Goal: Register for event/course

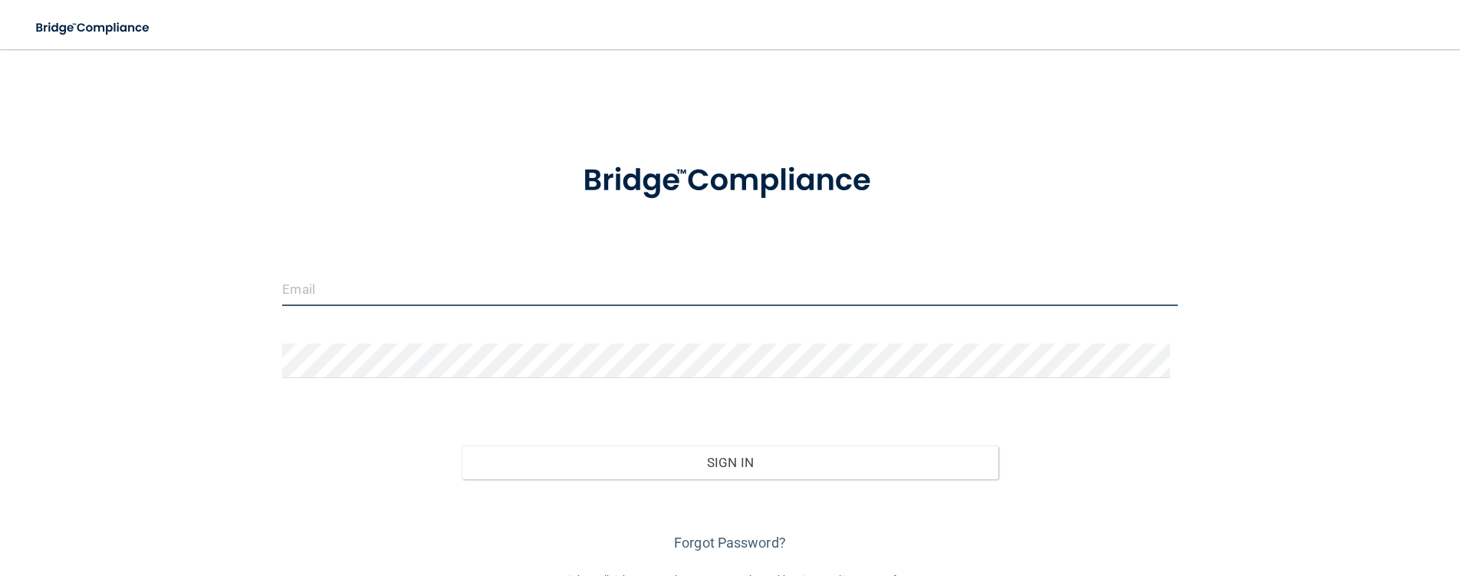
click at [503, 298] on input "email" at bounding box center [729, 288] width 895 height 35
type input "[PERSON_NAME][EMAIL_ADDRESS][PERSON_NAME][DOMAIN_NAME]"
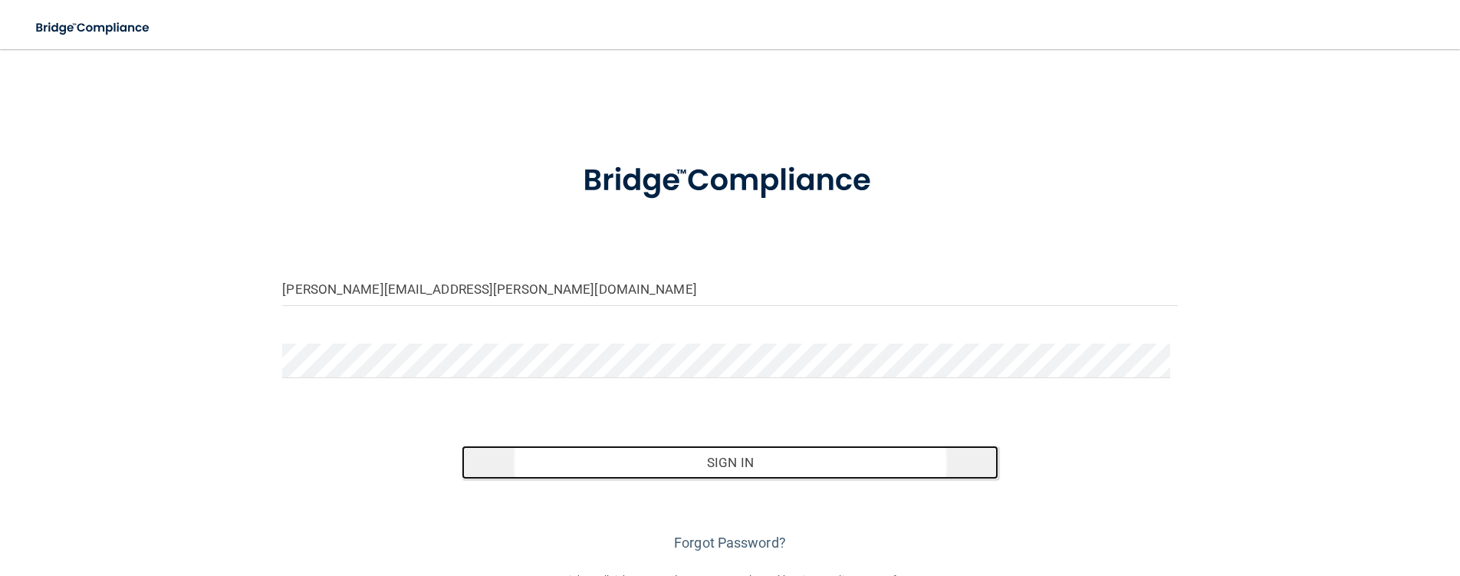
click at [690, 469] on button "Sign In" at bounding box center [730, 463] width 537 height 34
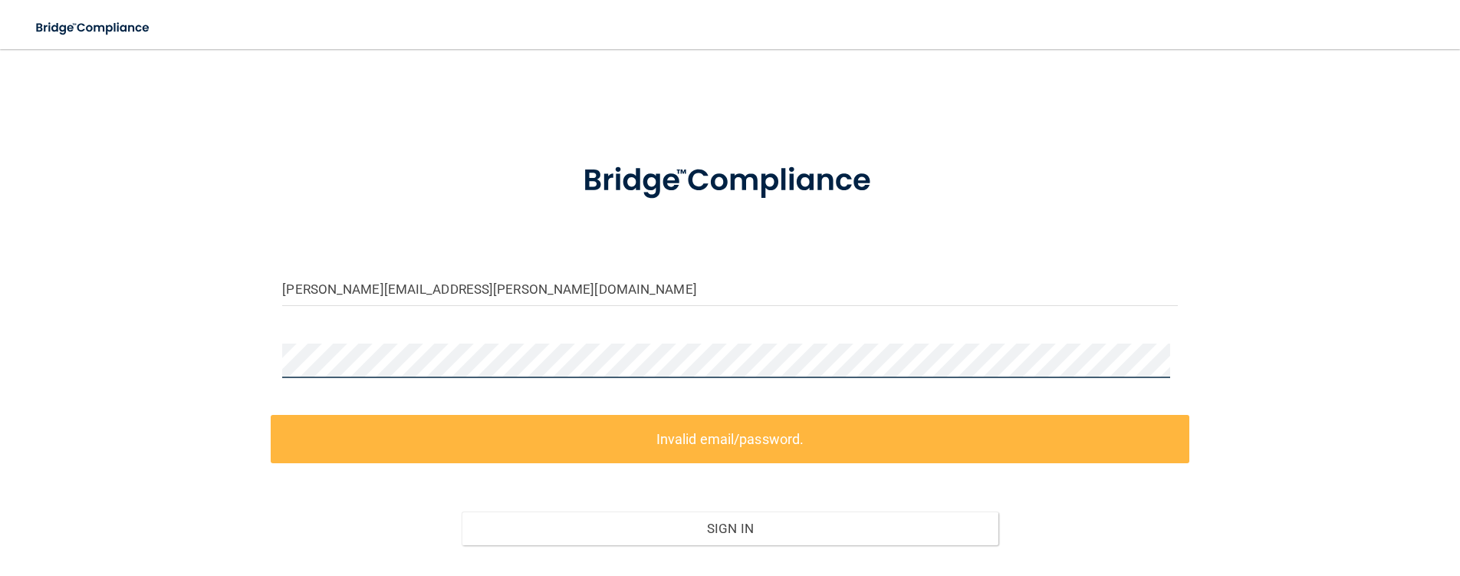
click at [263, 360] on div "brandi.bertelsen@gvpediatricdentistry.com Invalid email/password. You don't hav…" at bounding box center [730, 342] width 1399 height 557
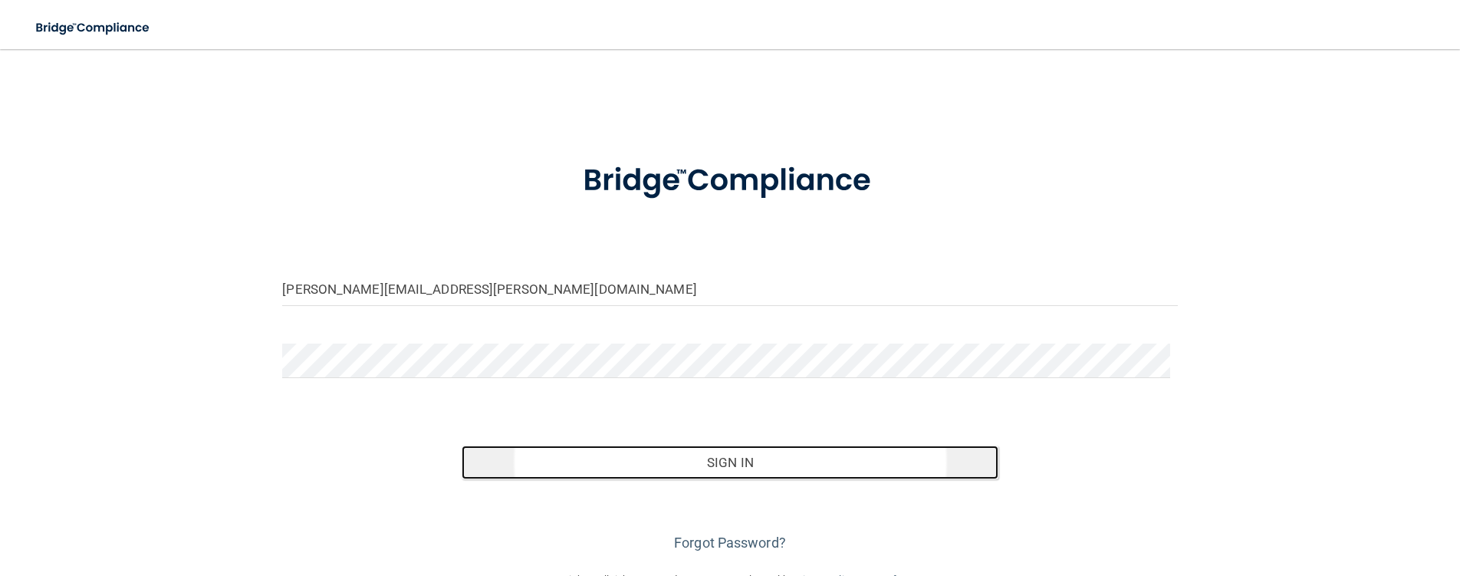
click at [760, 459] on button "Sign In" at bounding box center [730, 463] width 537 height 34
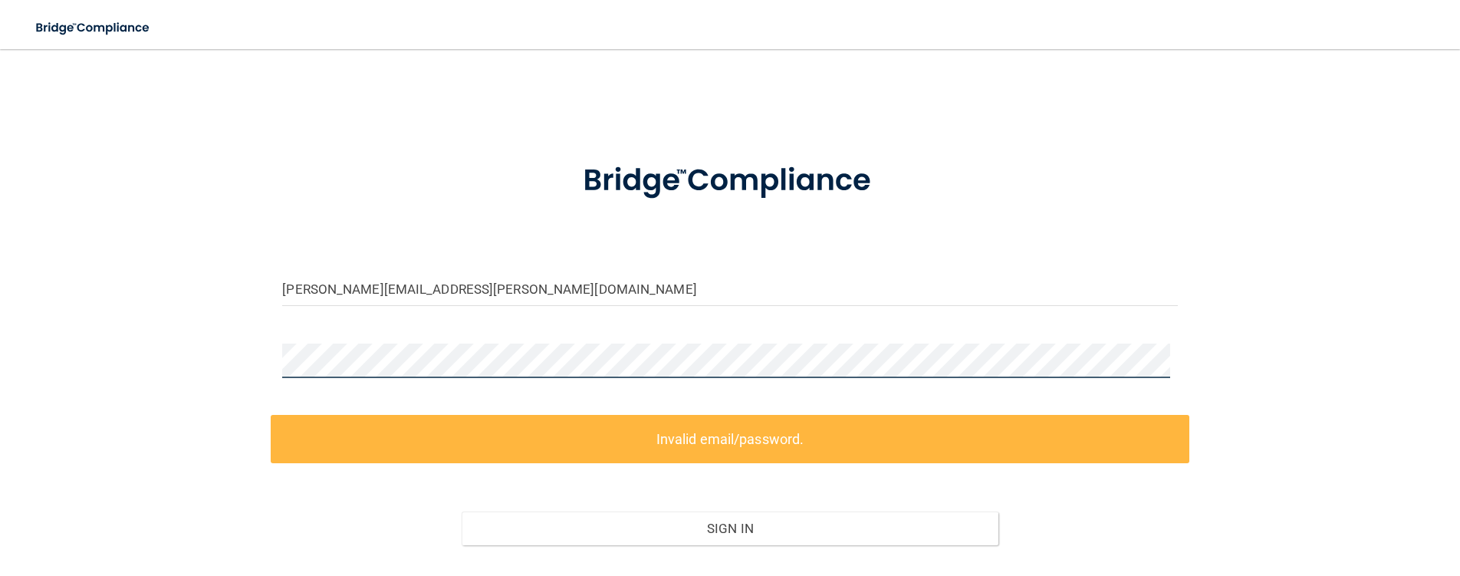
click at [241, 361] on div "brandi.bertelsen@gvpediatricdentistry.com Invalid email/password. You don't hav…" at bounding box center [730, 342] width 1399 height 557
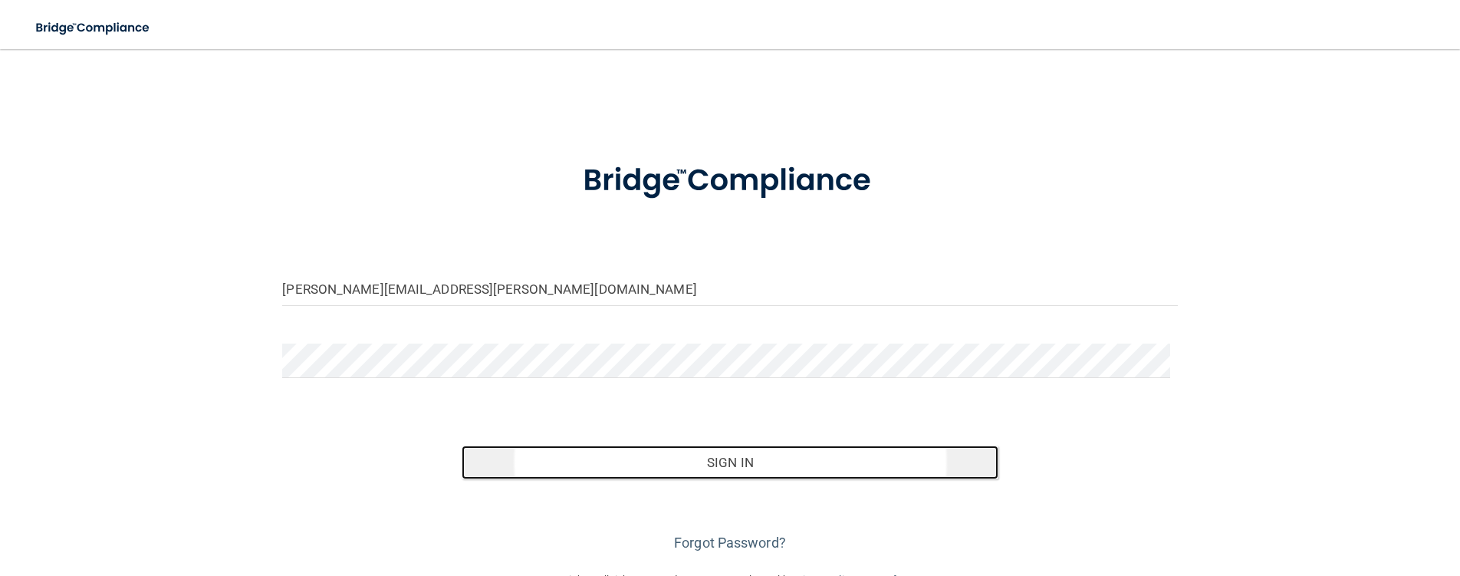
click at [720, 462] on button "Sign In" at bounding box center [730, 463] width 537 height 34
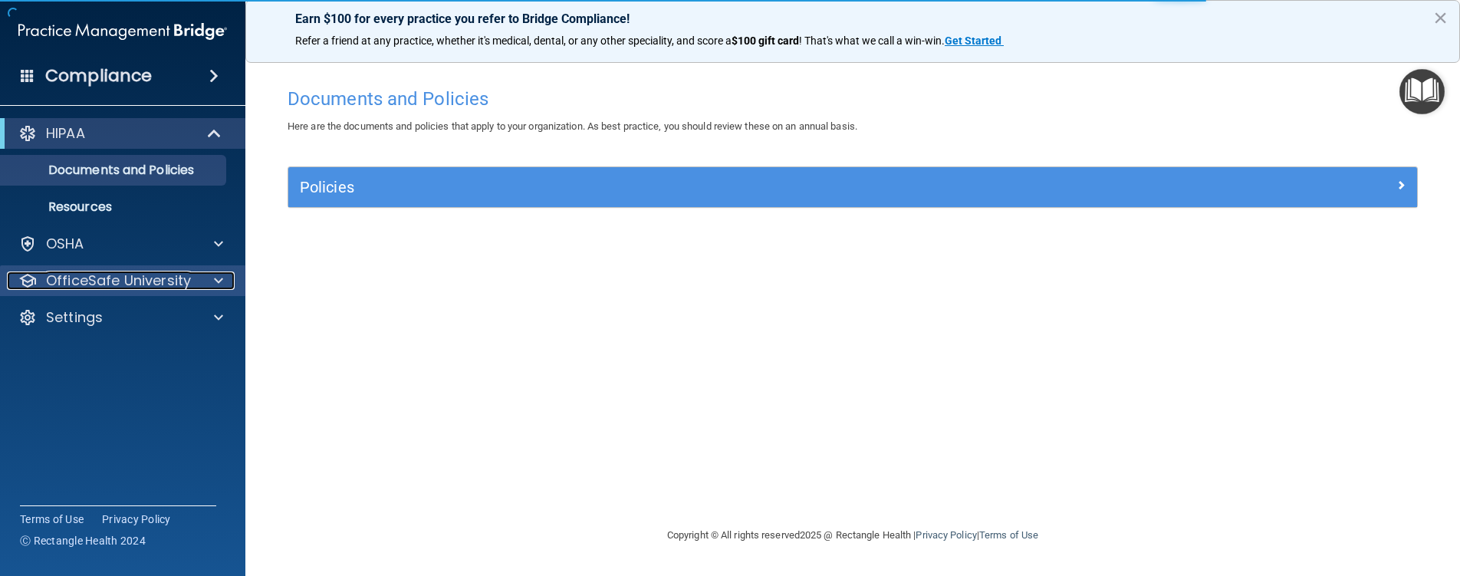
click at [225, 278] on div at bounding box center [216, 280] width 38 height 18
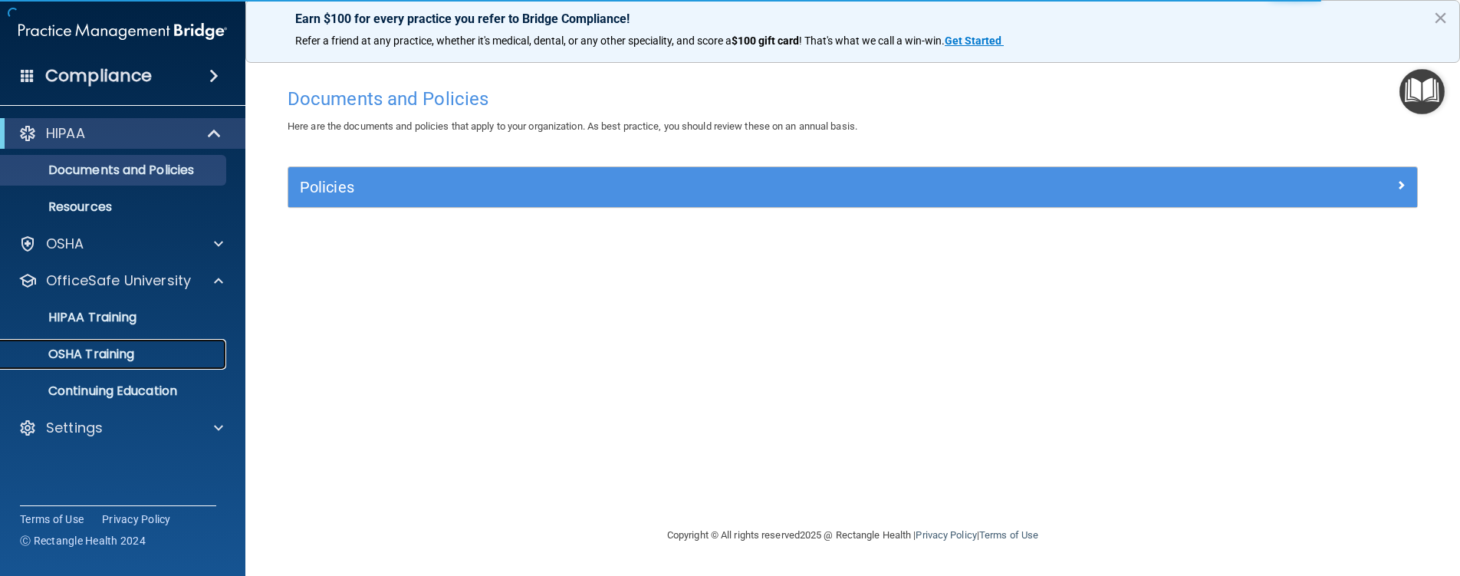
click at [133, 347] on p "OSHA Training" at bounding box center [72, 354] width 124 height 15
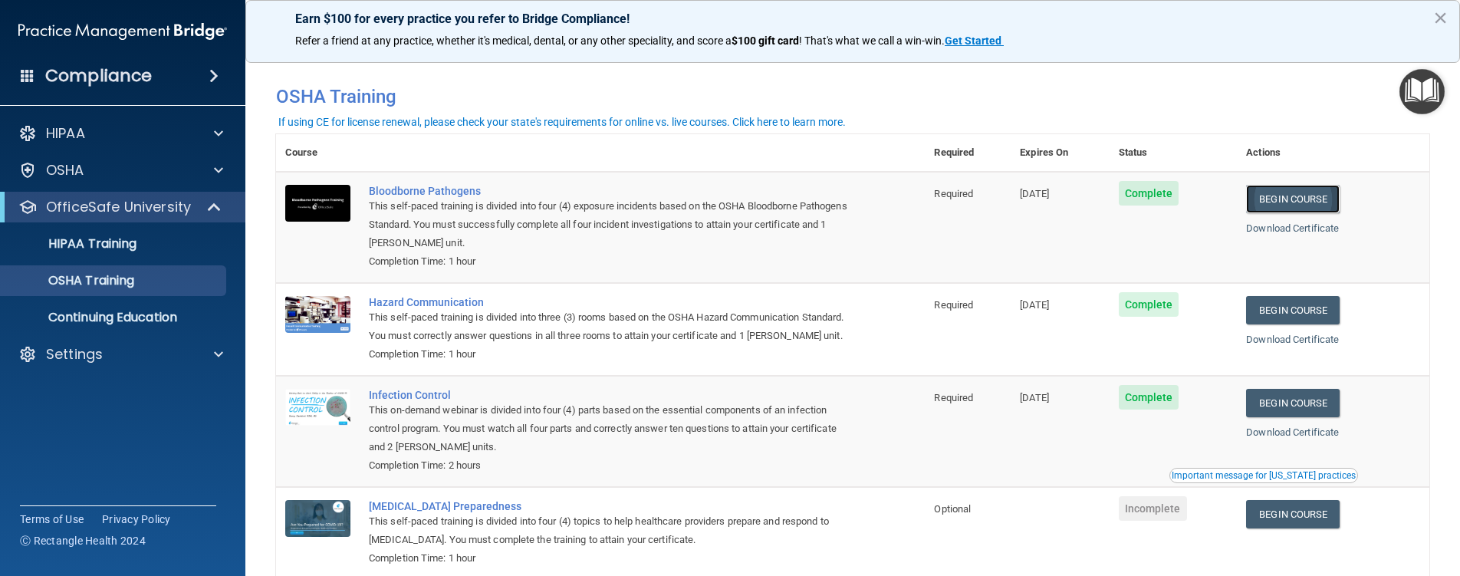
click at [1292, 201] on link "Begin Course" at bounding box center [1293, 199] width 94 height 28
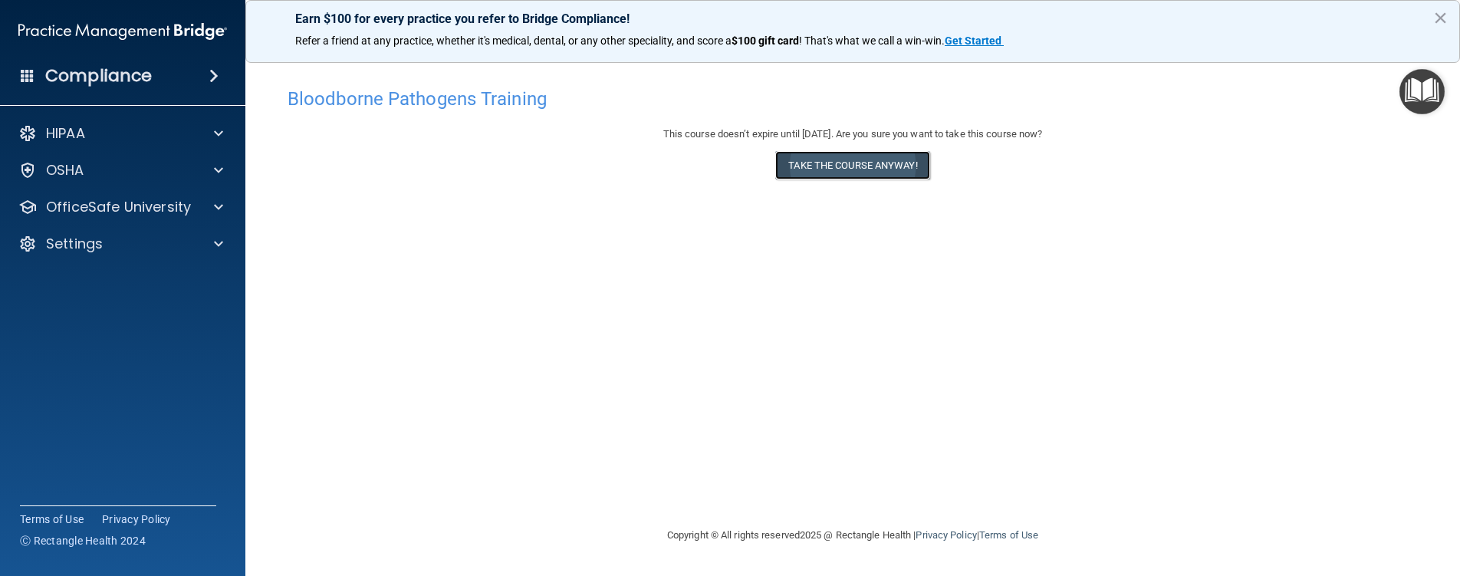
click at [850, 164] on button "Take the course anyway!" at bounding box center [852, 165] width 154 height 28
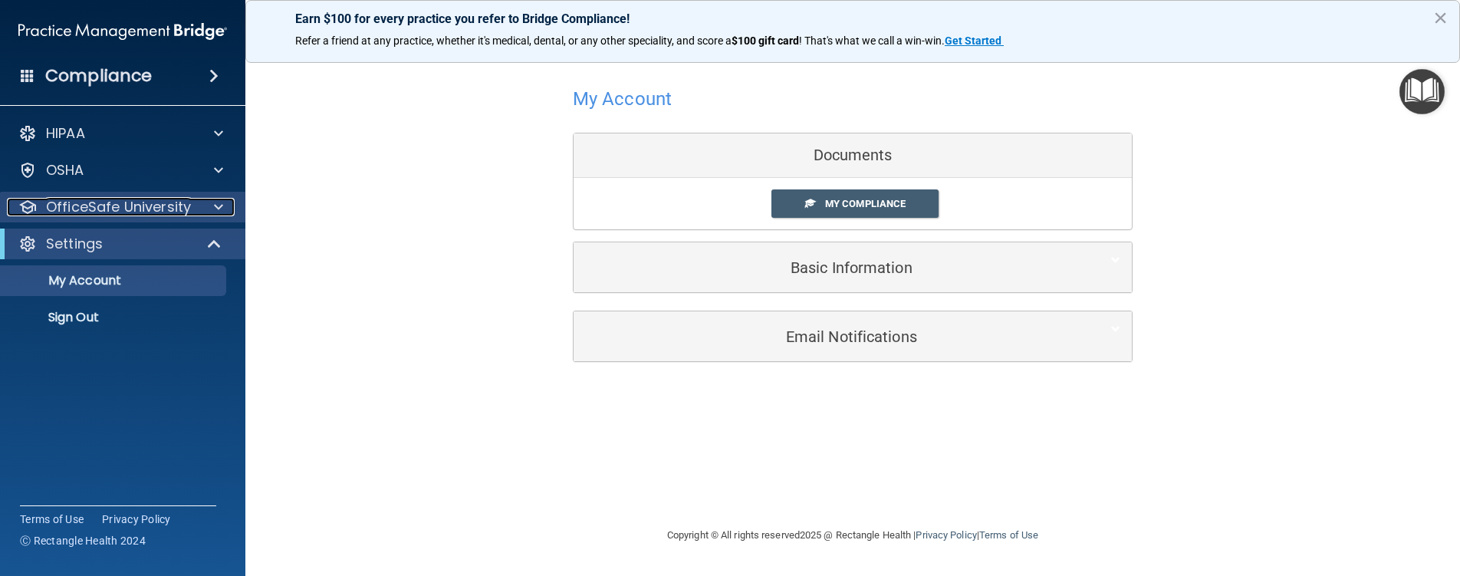
click at [219, 204] on span at bounding box center [218, 207] width 9 height 18
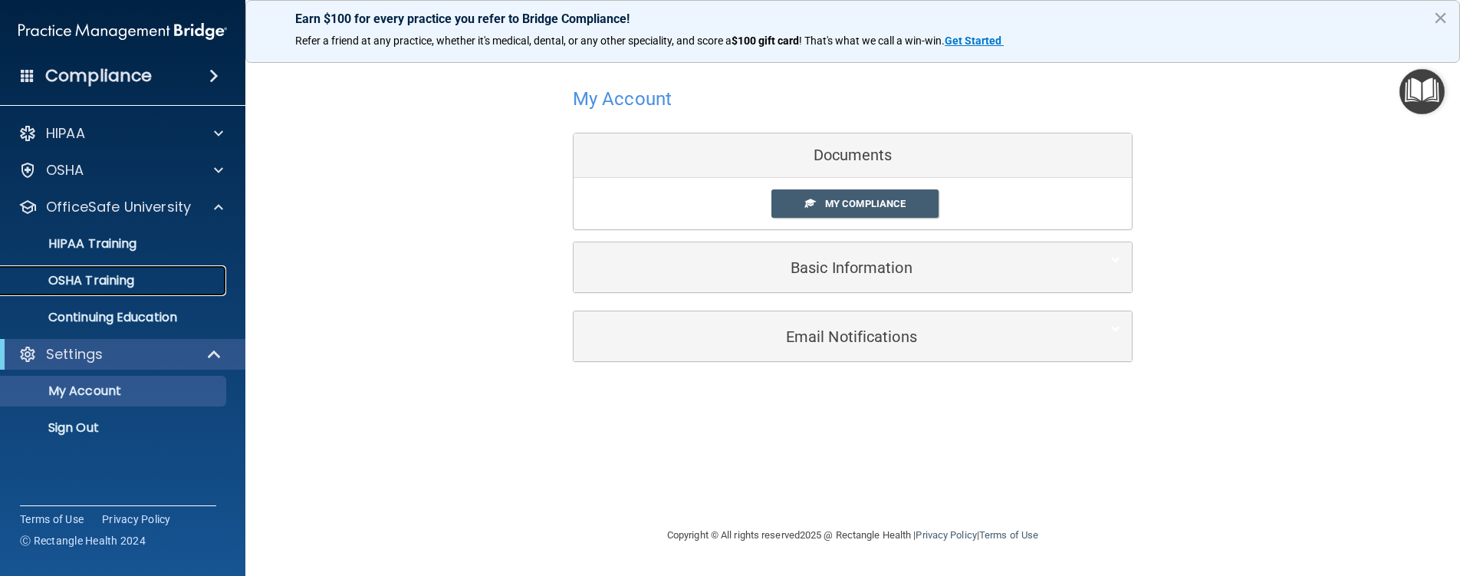
click at [113, 277] on p "OSHA Training" at bounding box center [72, 280] width 124 height 15
